Goal: Task Accomplishment & Management: Manage account settings

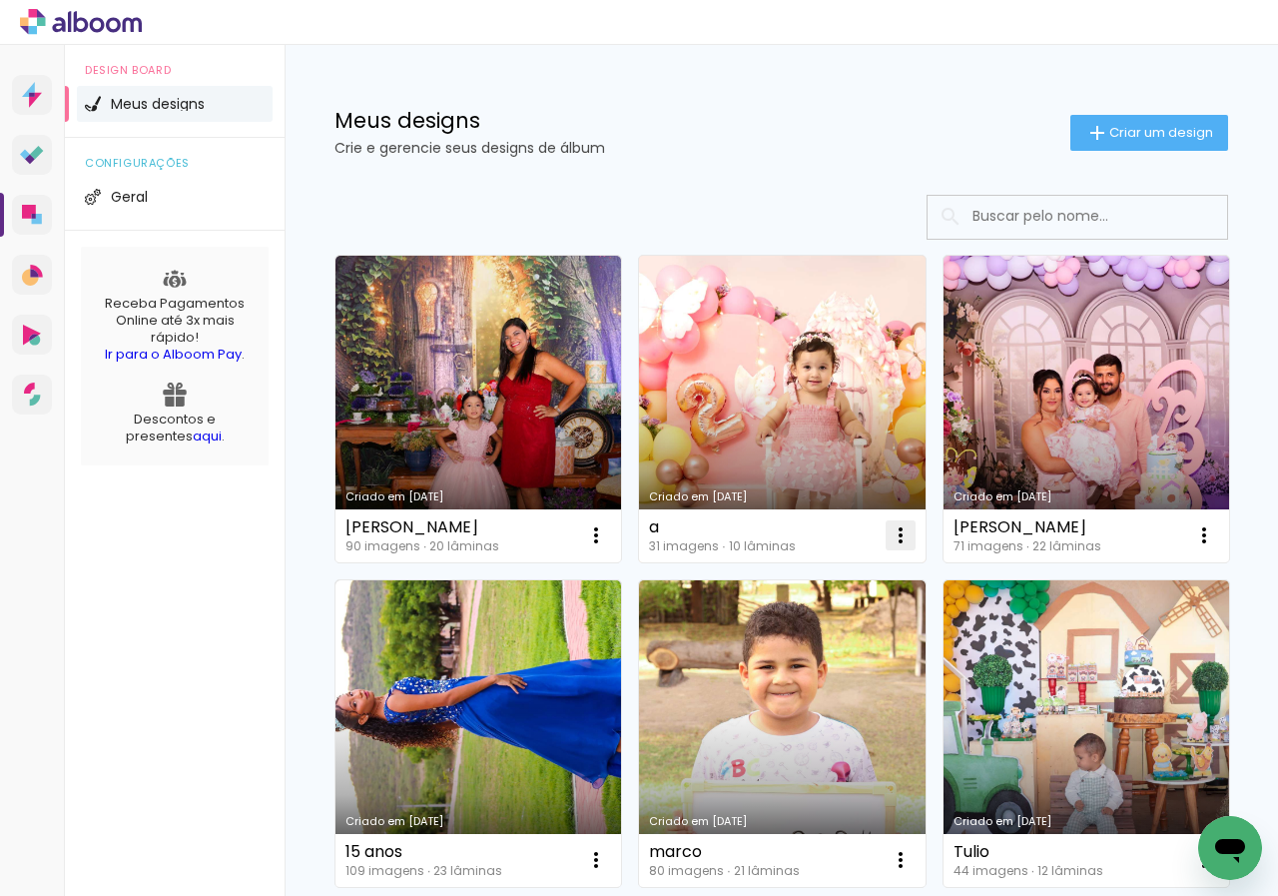
scroll to position [100, 0]
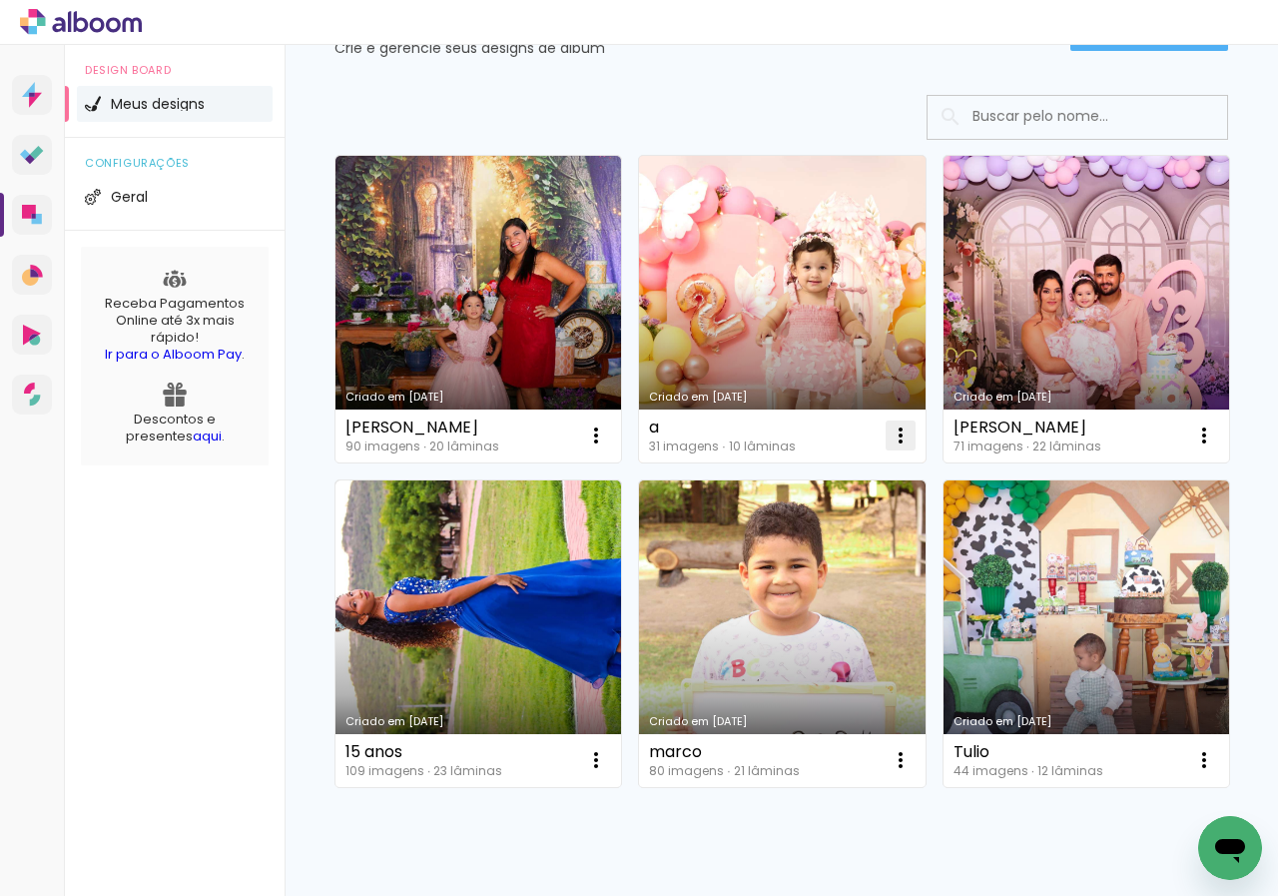
click at [904, 432] on iron-icon at bounding box center [901, 435] width 24 height 24
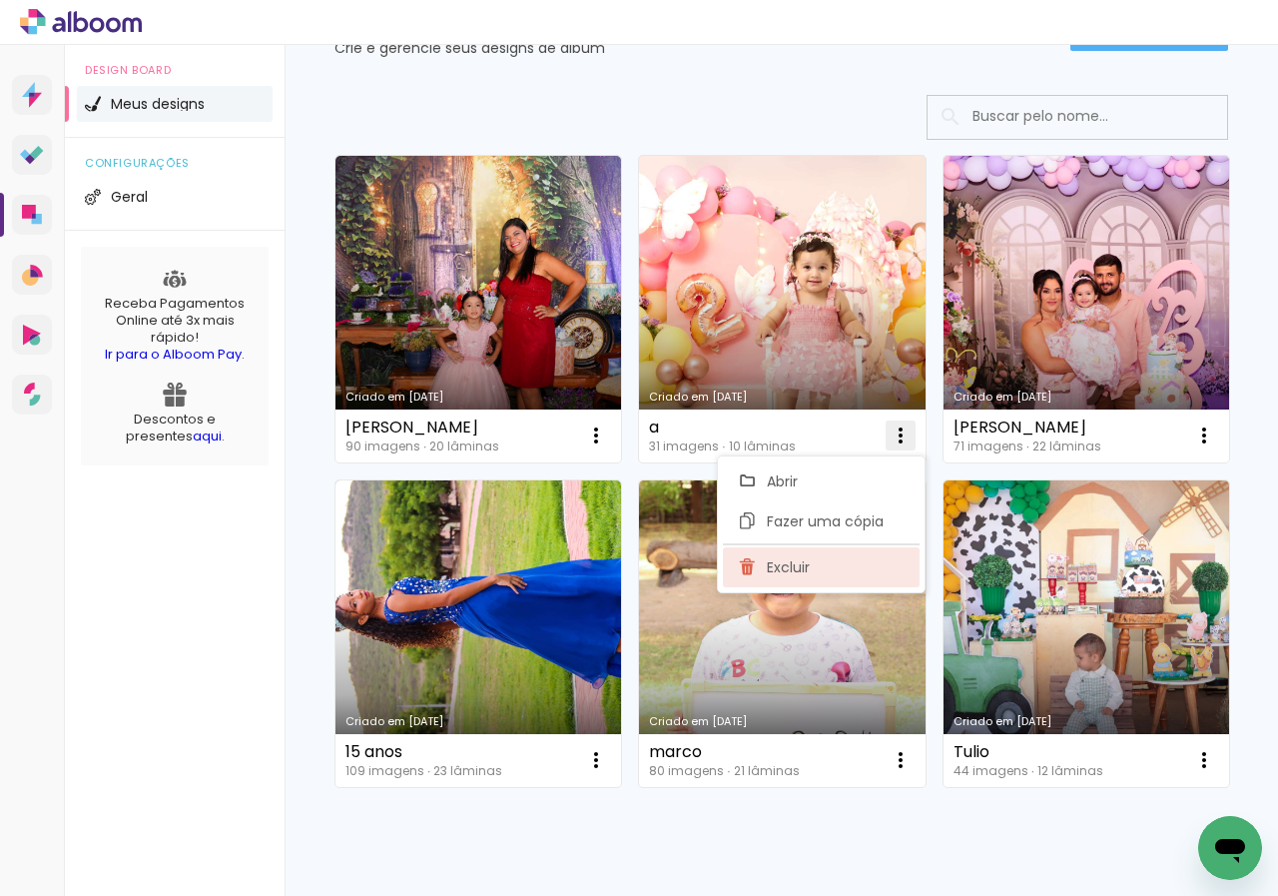
click at [783, 570] on span "Excluir" at bounding box center [788, 567] width 43 height 14
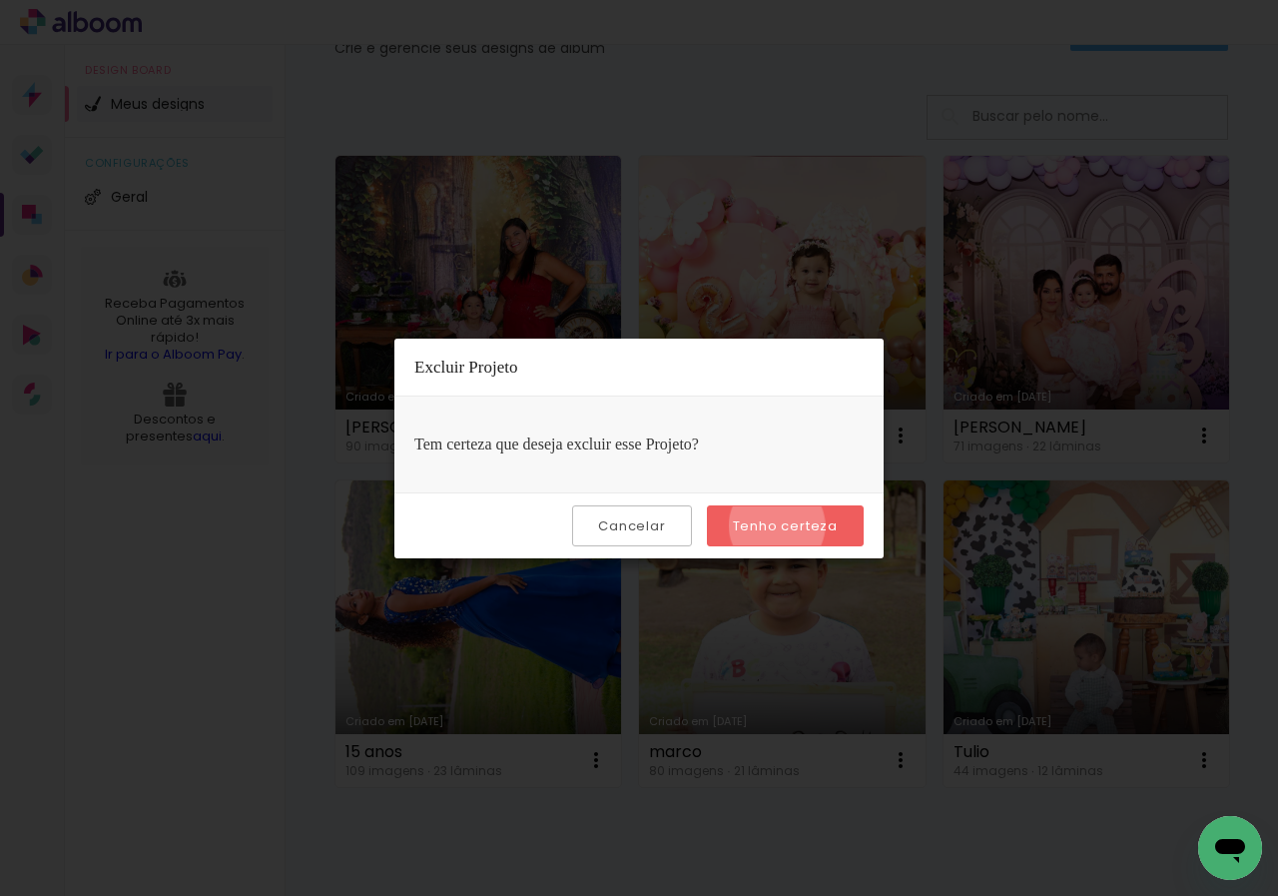
click at [0, 0] on slot "Tenho certeza" at bounding box center [0, 0] width 0 height 0
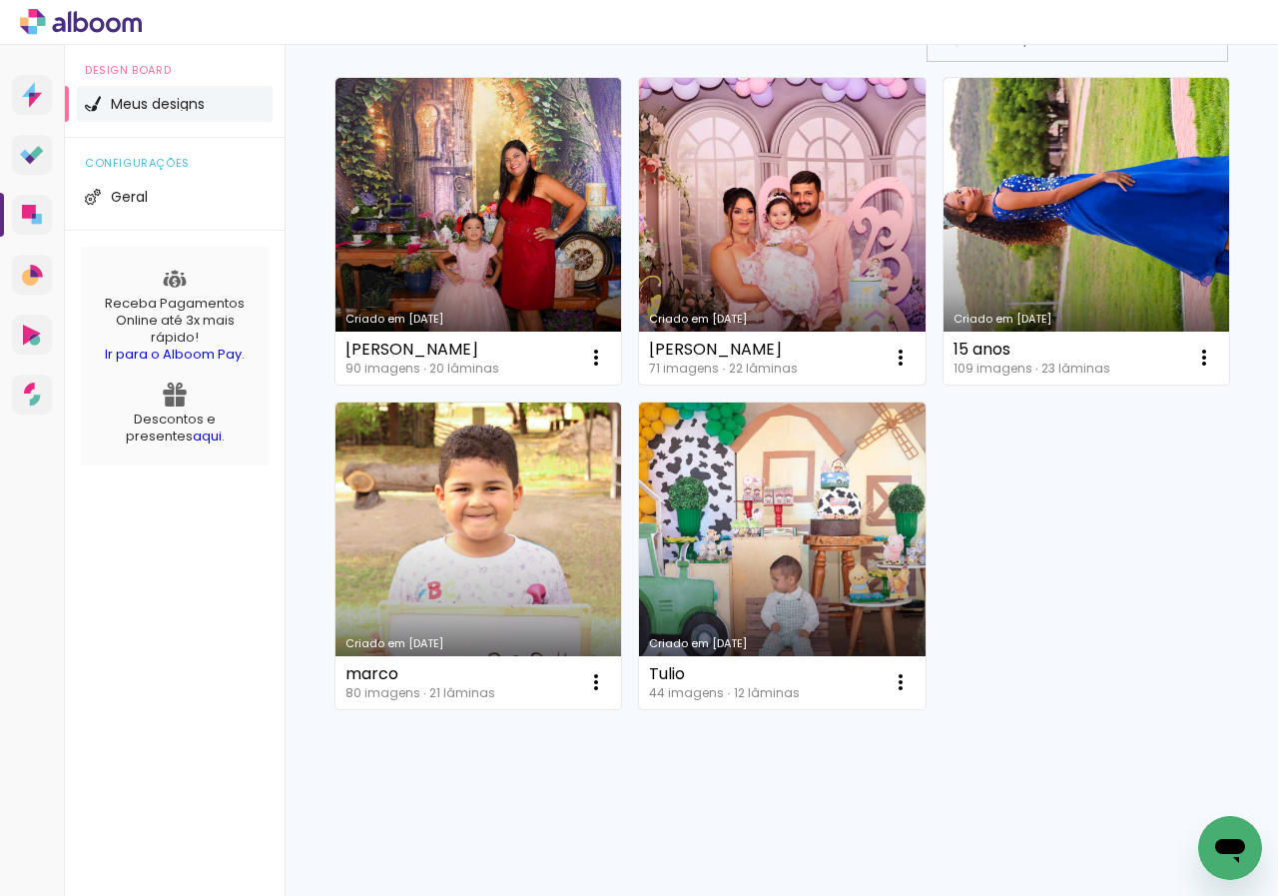
scroll to position [501, 0]
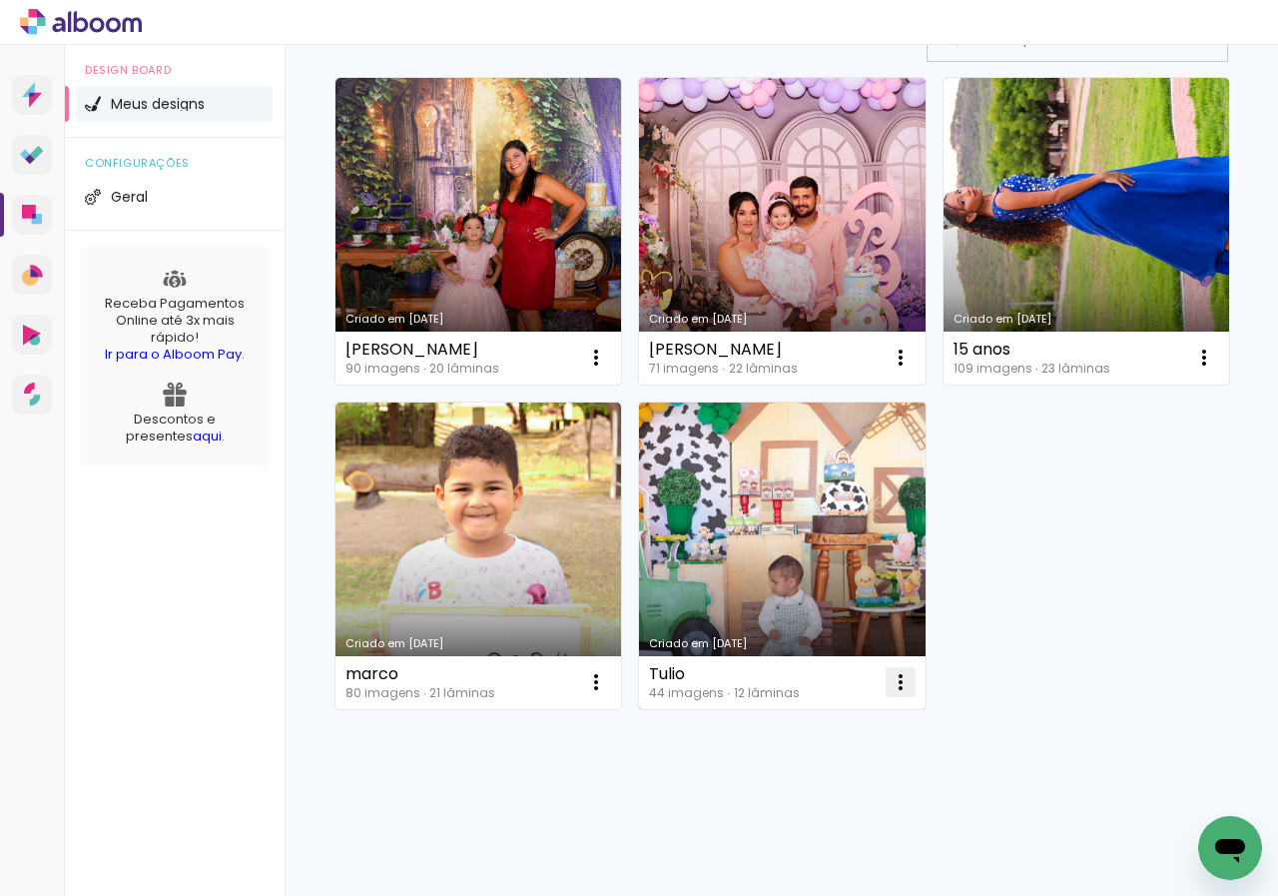
click at [889, 686] on iron-icon at bounding box center [901, 682] width 24 height 24
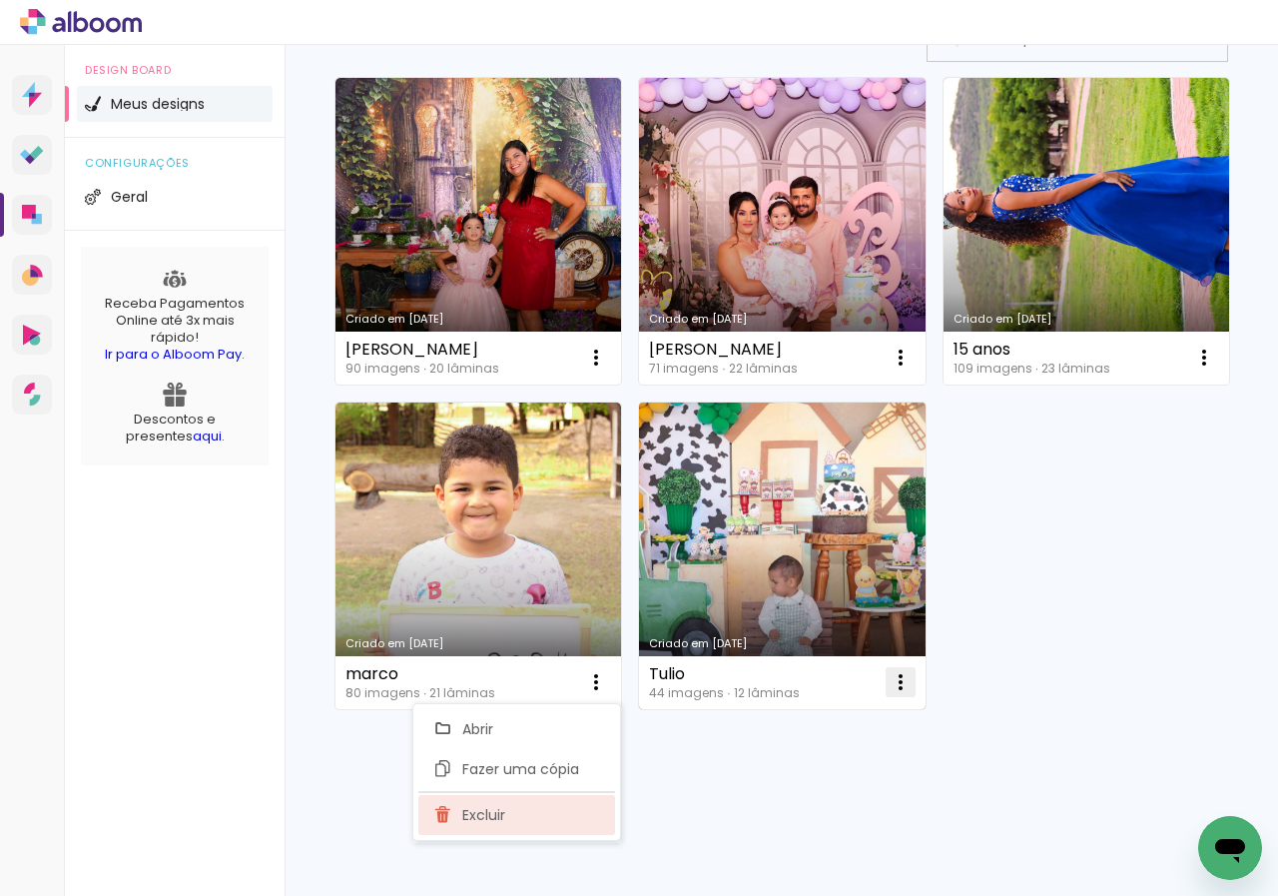
click at [500, 817] on span "Excluir" at bounding box center [483, 815] width 43 height 14
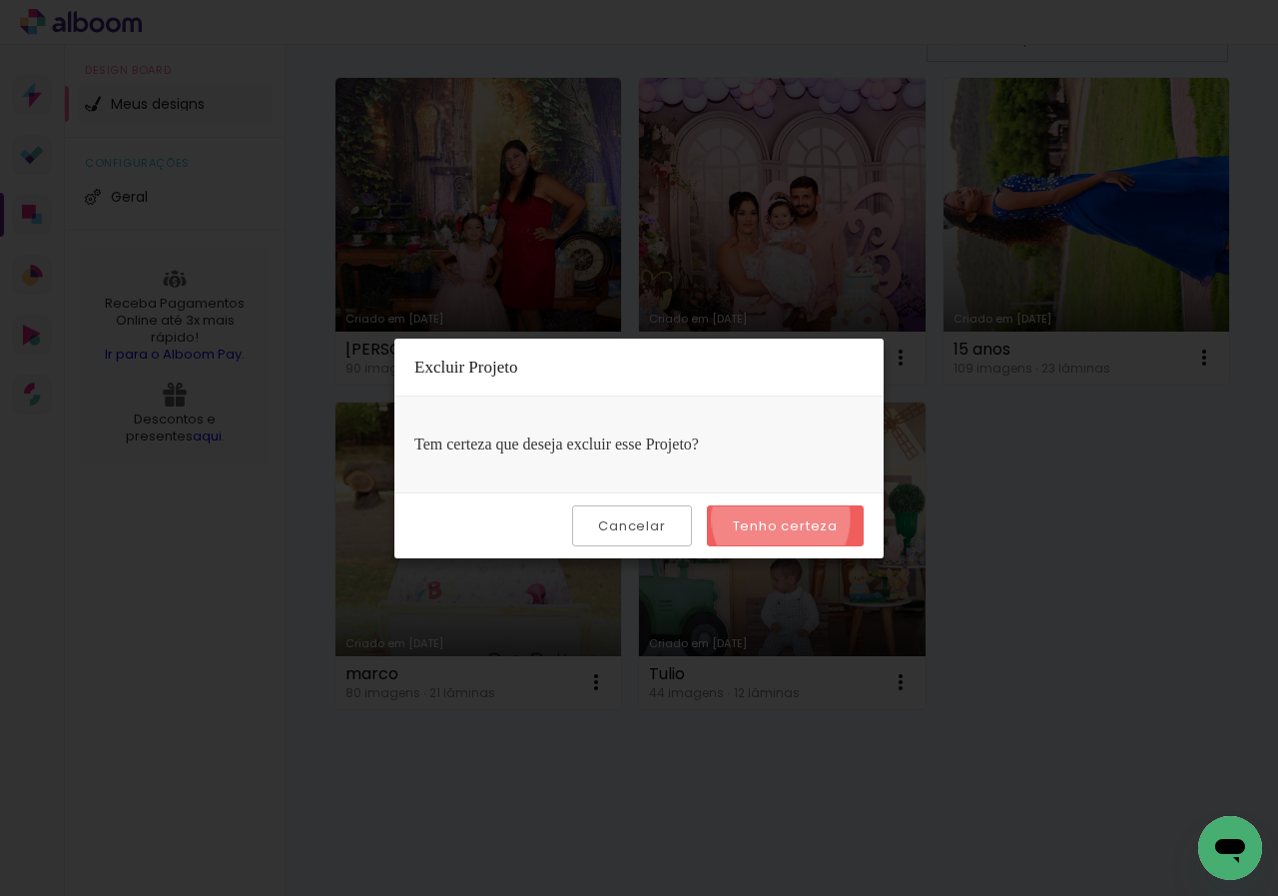
click at [0, 0] on slot "Tenho certeza" at bounding box center [0, 0] width 0 height 0
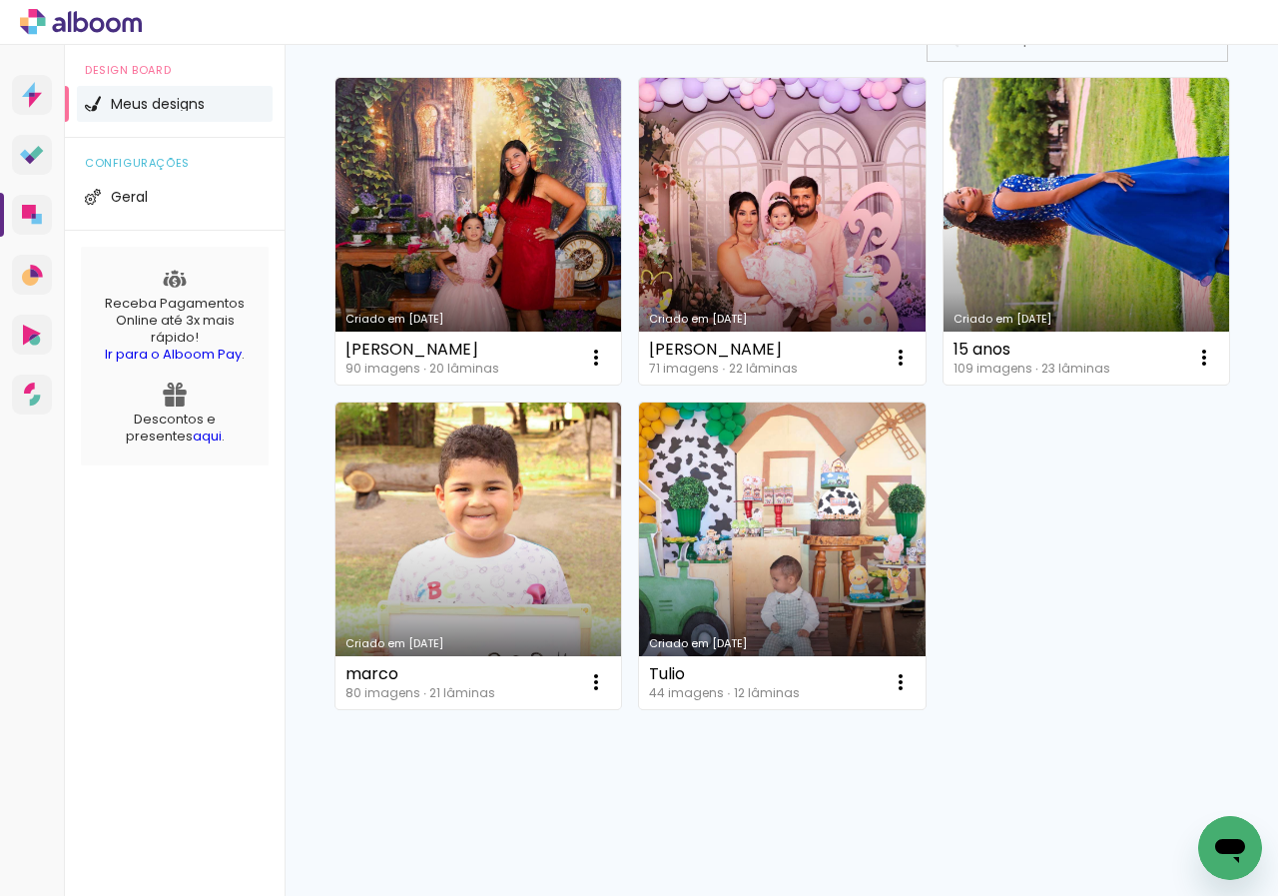
scroll to position [178, 0]
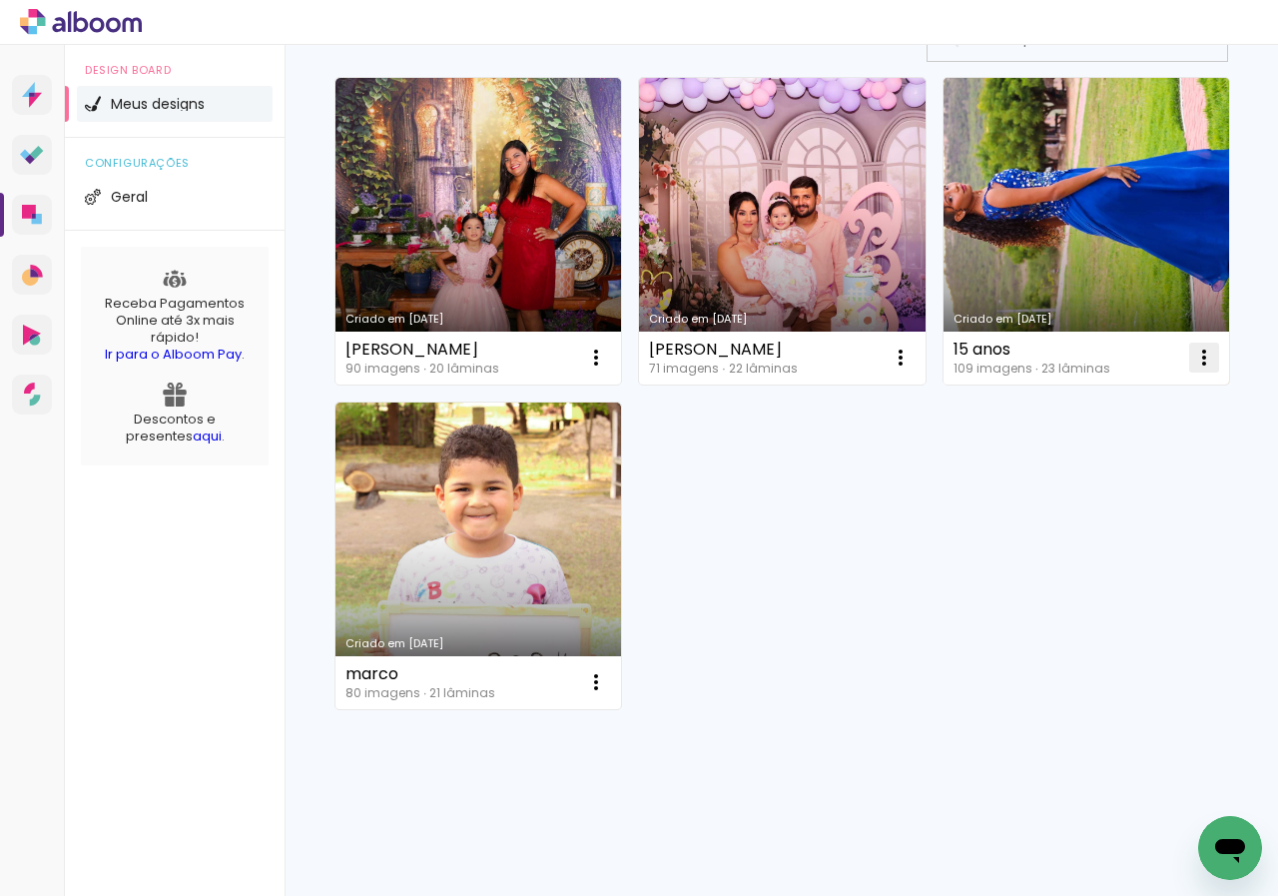
click at [1192, 369] on iron-icon at bounding box center [1204, 357] width 24 height 24
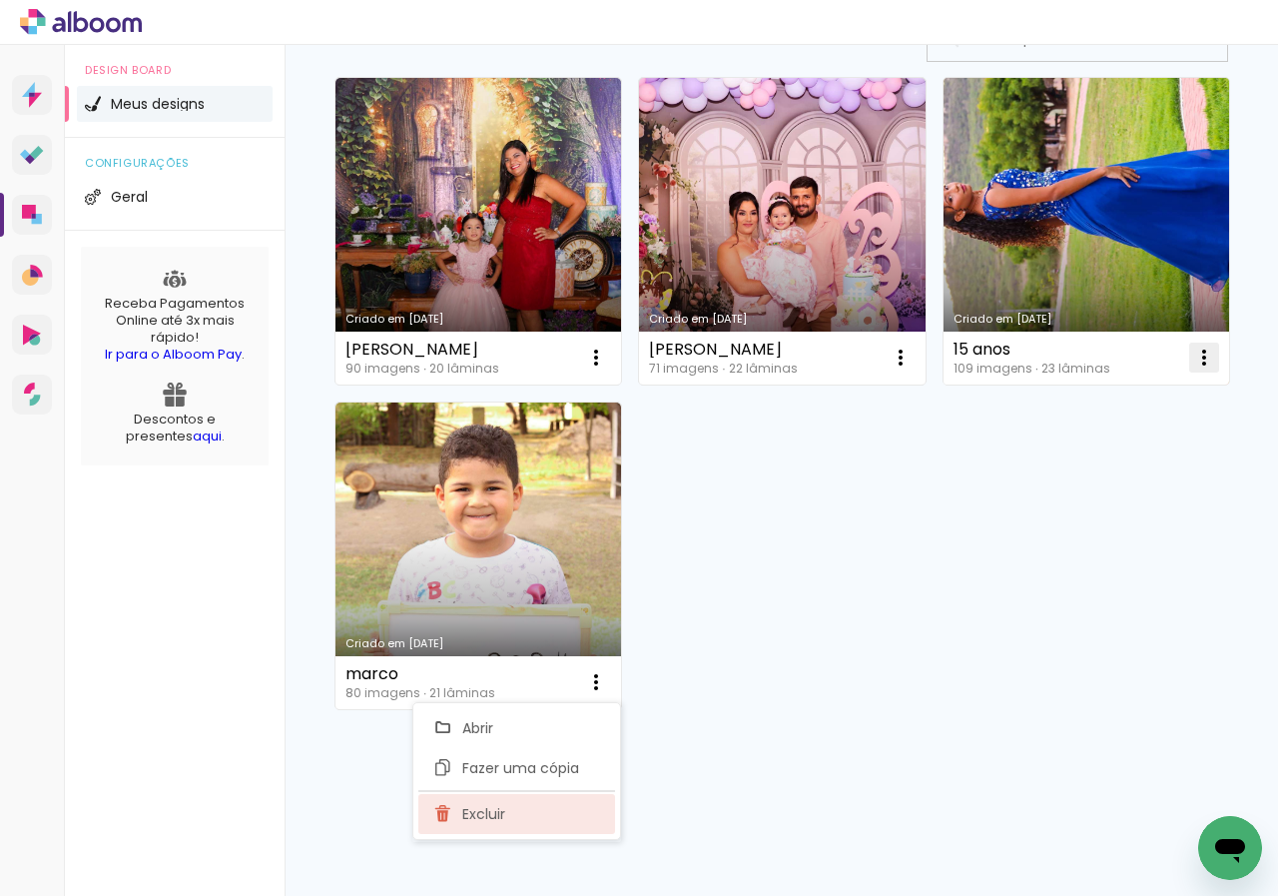
click at [483, 821] on span "Excluir" at bounding box center [483, 814] width 43 height 14
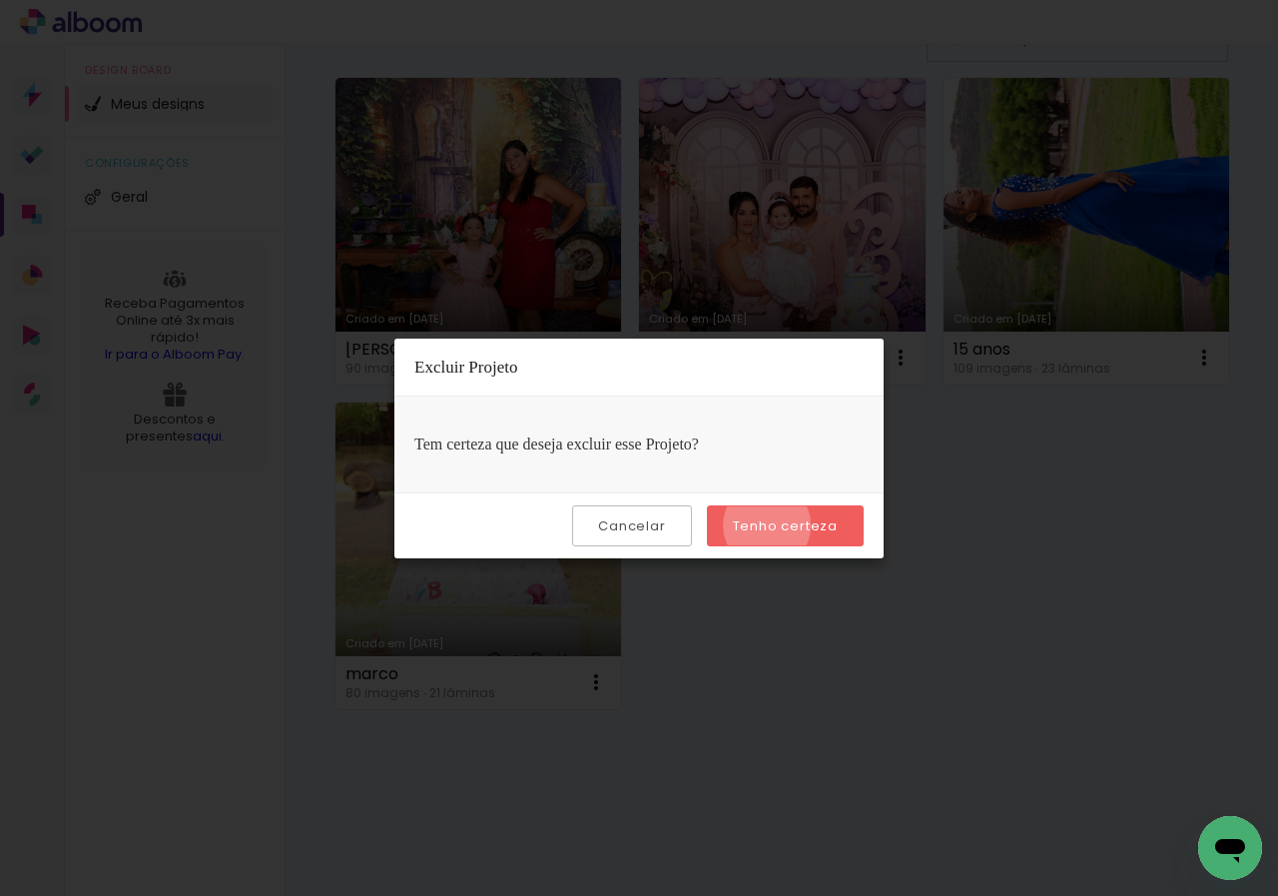
click at [0, 0] on slot "Tenho certeza" at bounding box center [0, 0] width 0 height 0
